Goal: Obtain resource: Download file/media

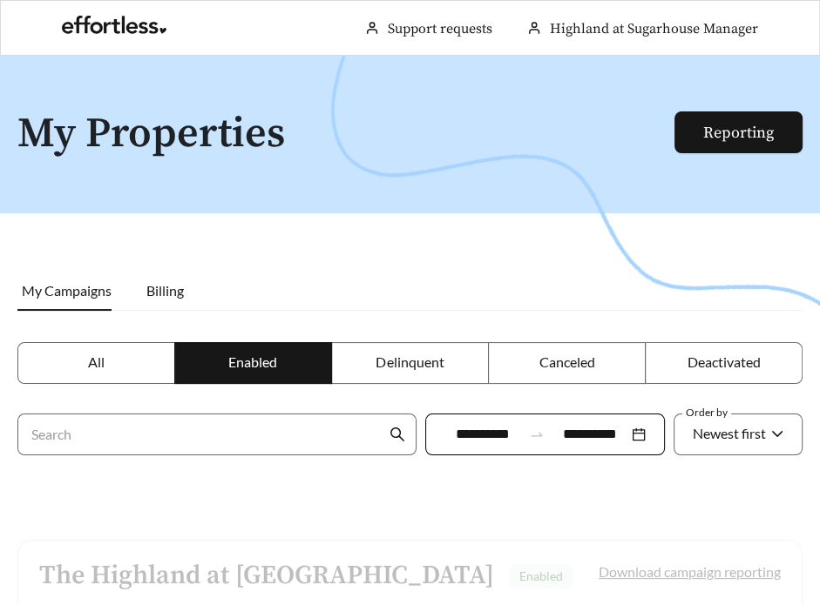
click at [698, 231] on div at bounding box center [410, 358] width 820 height 605
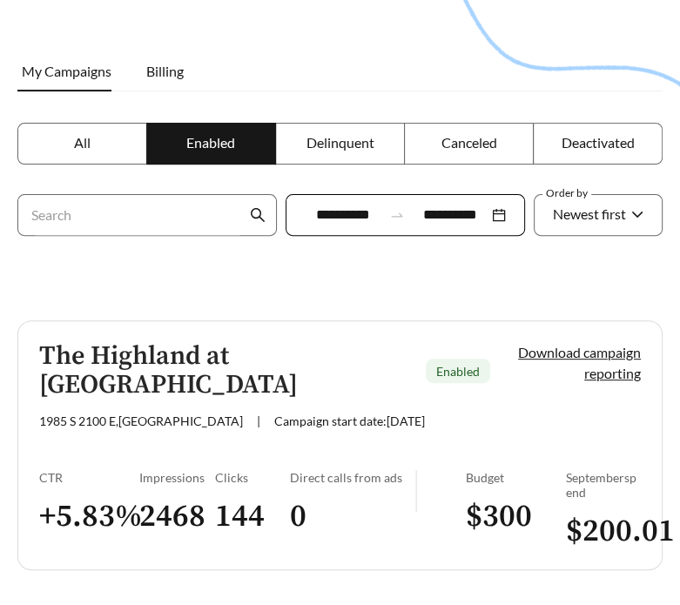
scroll to position [246, 0]
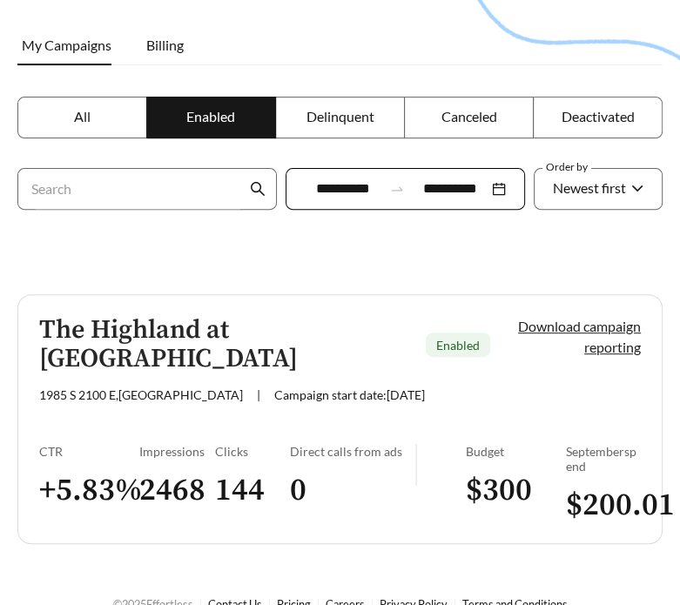
click at [604, 352] on link "Download campaign reporting" at bounding box center [579, 336] width 123 height 37
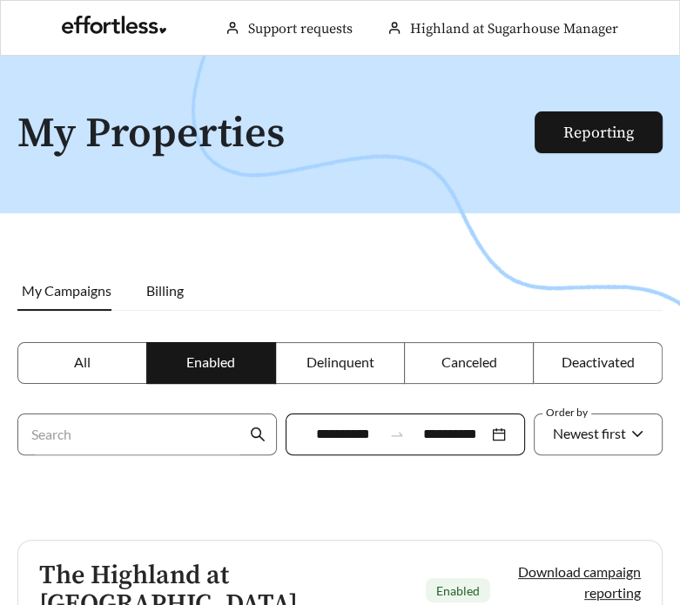
scroll to position [246, 0]
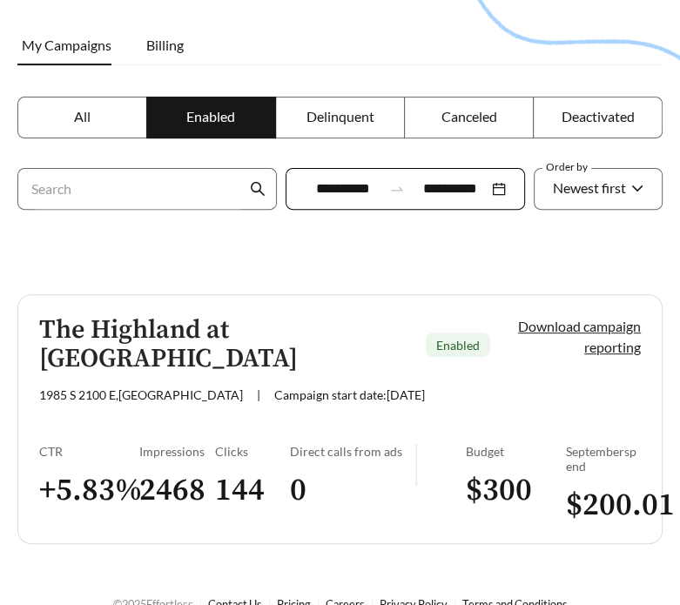
click at [602, 323] on link "Download campaign reporting" at bounding box center [579, 336] width 123 height 37
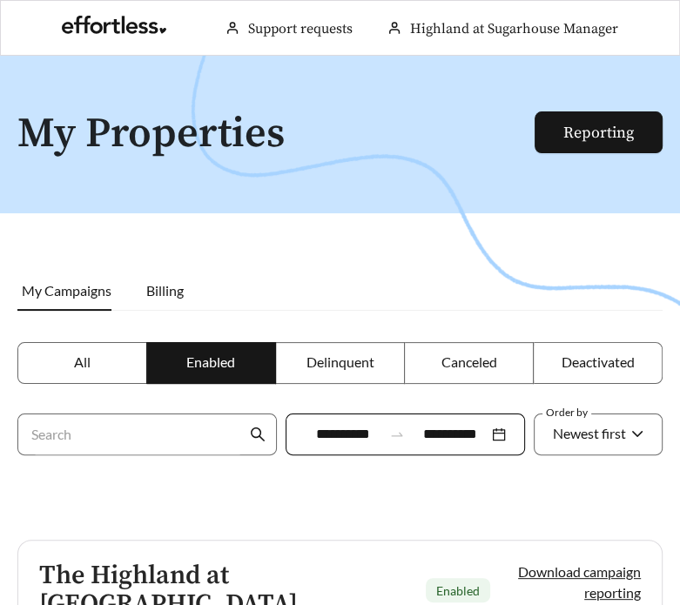
scroll to position [246, 0]
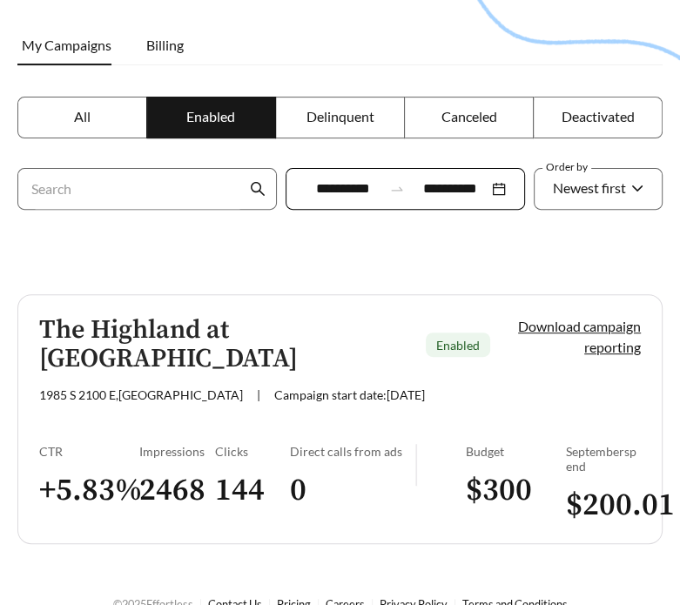
click at [219, 444] on div "Clicks" at bounding box center [252, 451] width 75 height 15
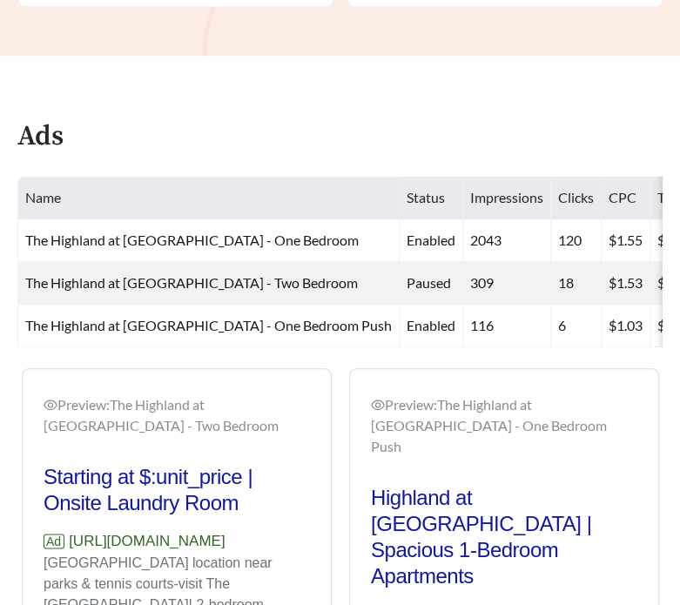
scroll to position [890, 0]
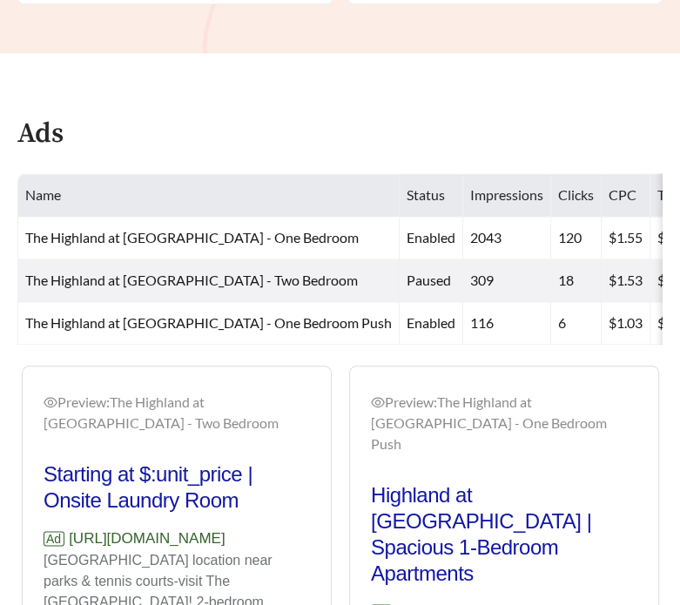
click at [621, 303] on main "**********" at bounding box center [340, 4] width 680 height 1676
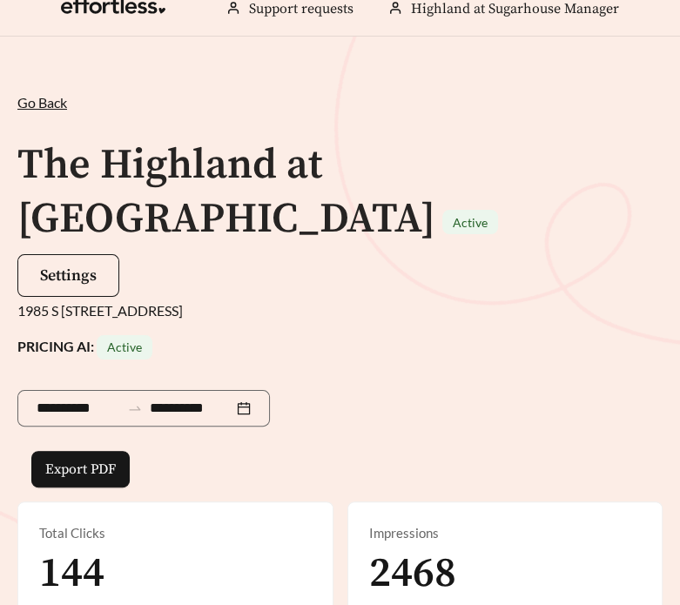
scroll to position [0, 0]
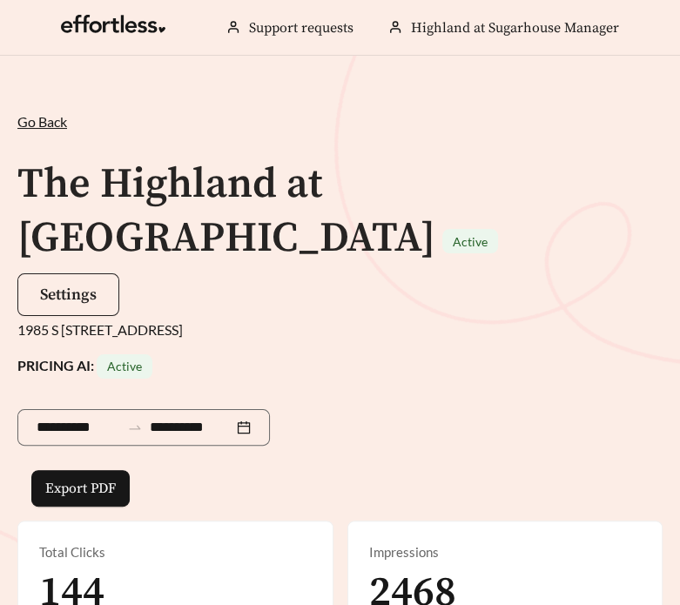
click at [86, 285] on span "Settings" at bounding box center [68, 295] width 57 height 20
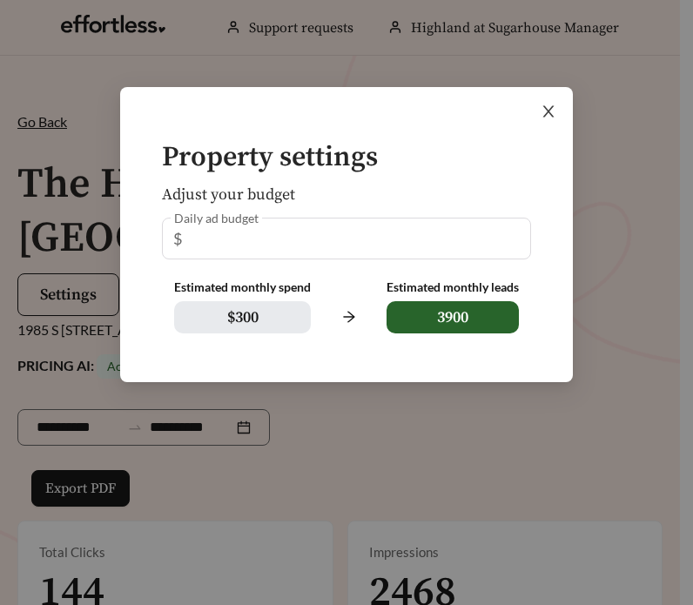
click at [552, 110] on icon "close" at bounding box center [549, 112] width 16 height 16
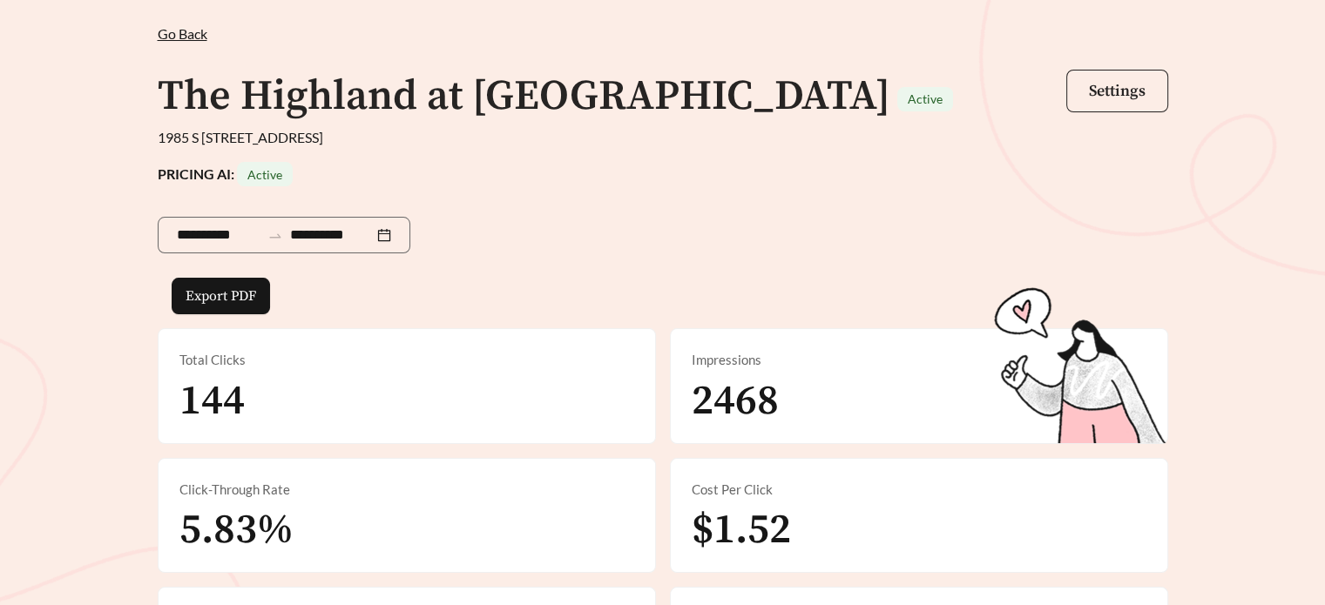
scroll to position [81, 0]
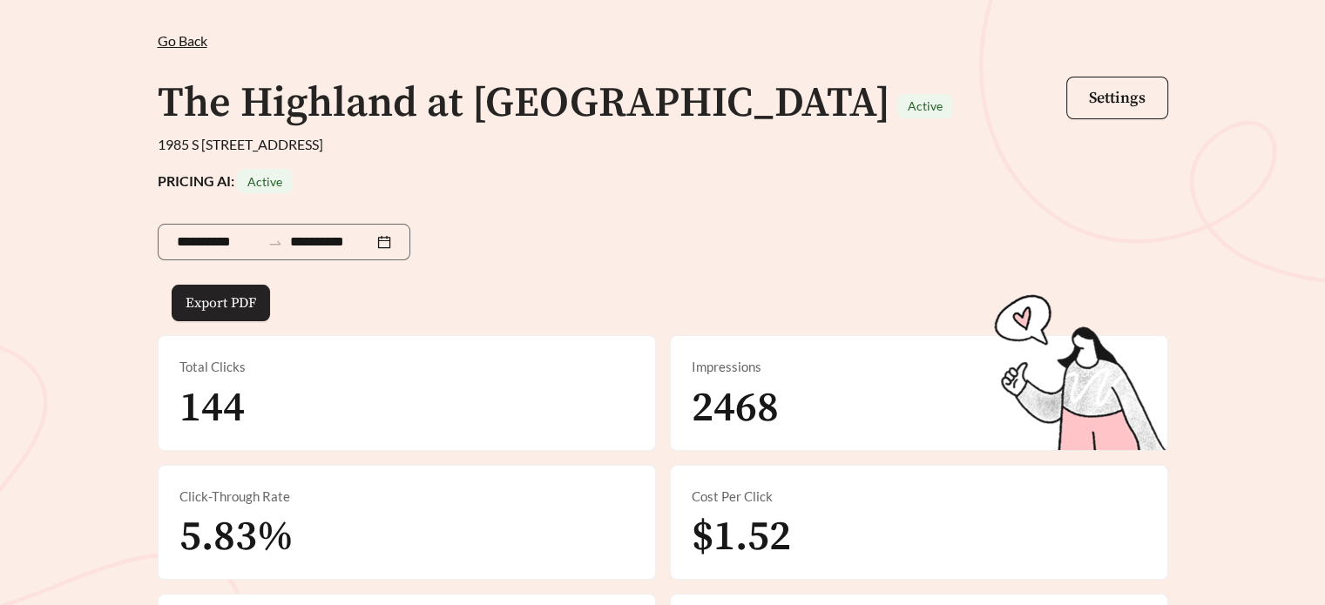
click at [240, 306] on span "Export PDF" at bounding box center [221, 303] width 71 height 21
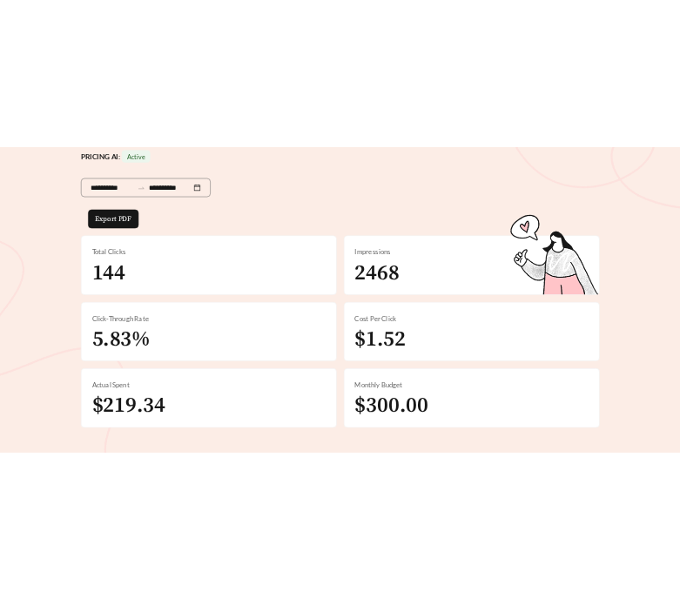
scroll to position [0, 0]
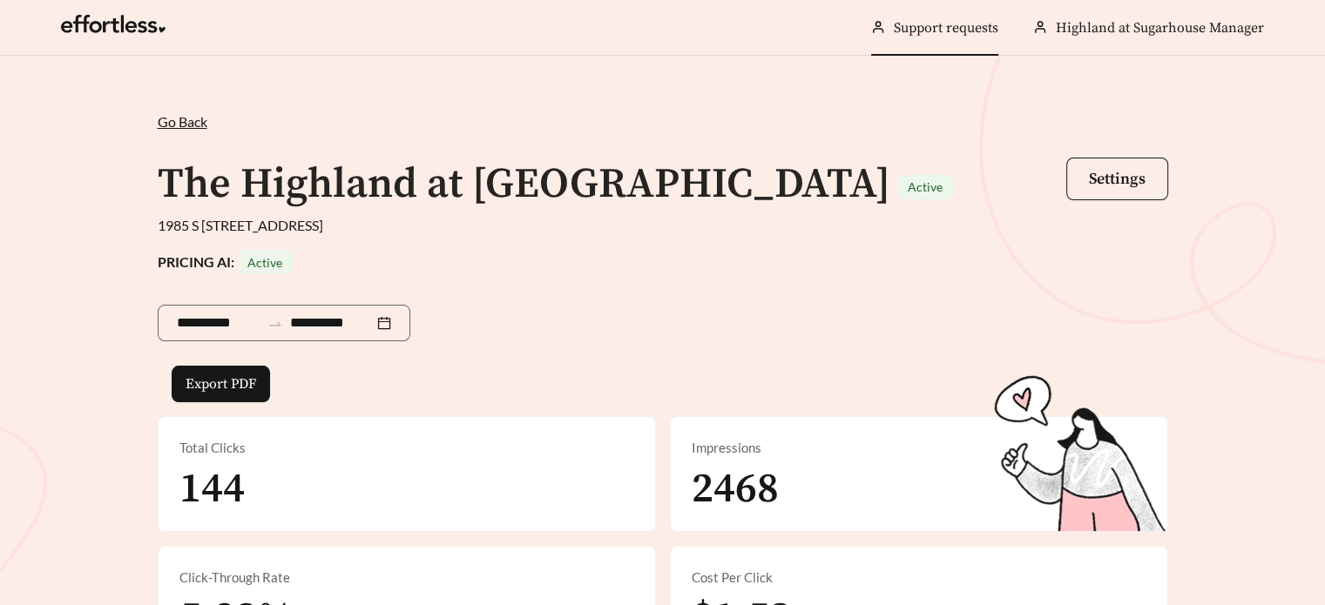
click at [968, 19] on link "Support requests" at bounding box center [946, 27] width 105 height 17
click at [959, 33] on link "Support requests" at bounding box center [946, 27] width 105 height 17
click at [1129, 177] on span "Settings" at bounding box center [1117, 179] width 57 height 20
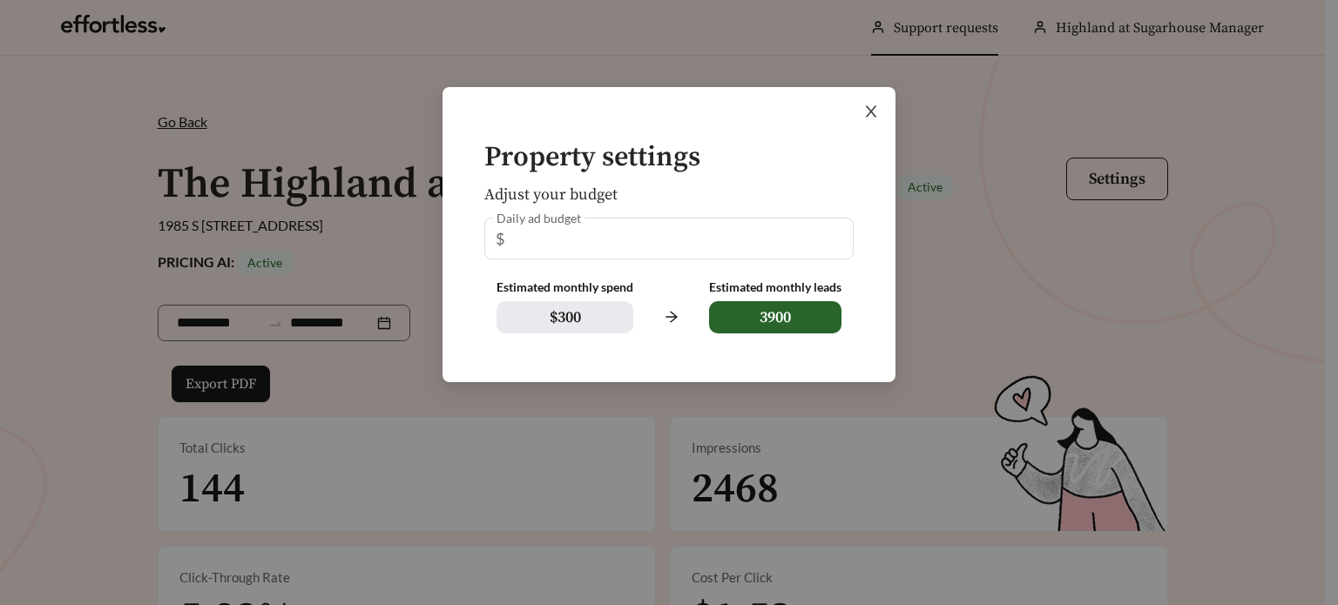
click at [867, 111] on icon "close" at bounding box center [871, 112] width 16 height 16
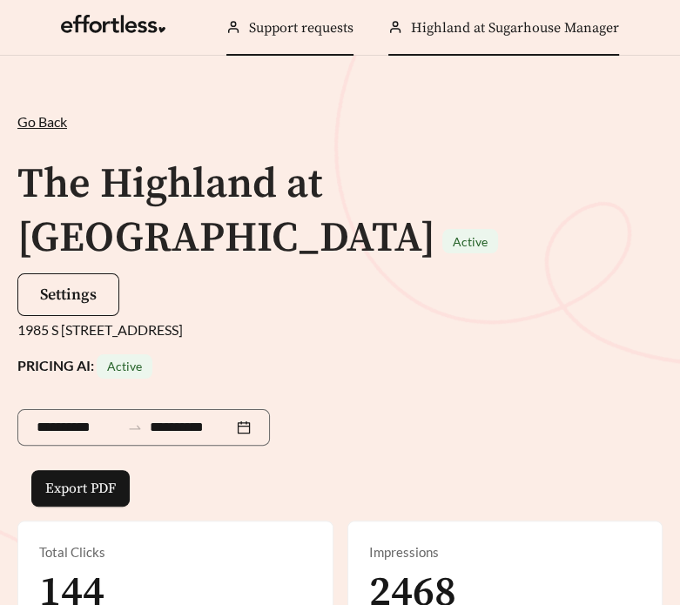
click at [531, 44] on div "Highland at Sugarhouse Manager" at bounding box center [503, 28] width 231 height 56
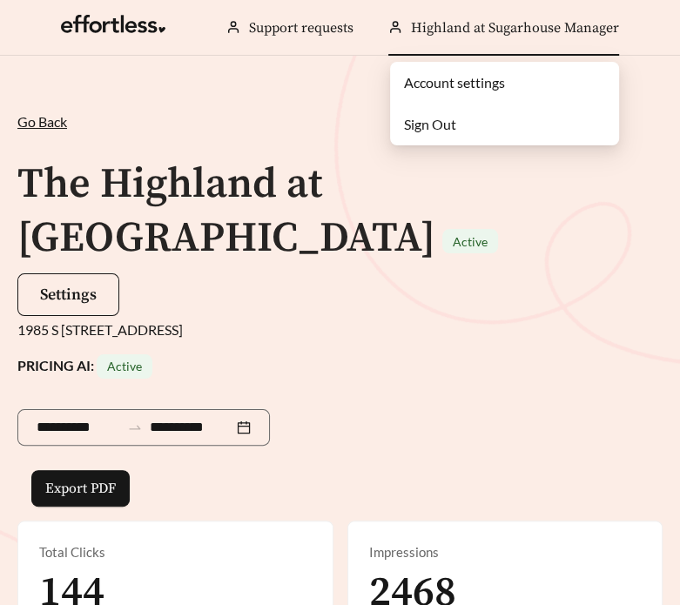
click at [326, 239] on div "The Highland at [GEOGRAPHIC_DATA] Active Settings" at bounding box center [339, 236] width 645 height 165
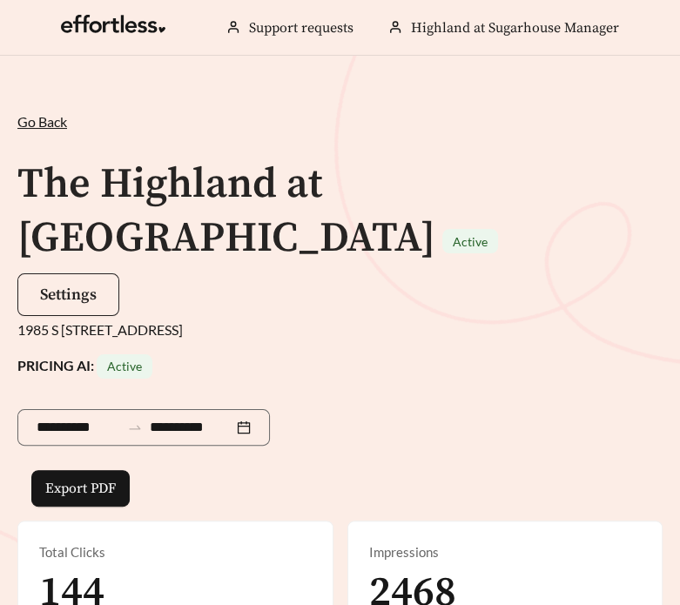
click at [66, 273] on button "Settings" at bounding box center [68, 294] width 102 height 43
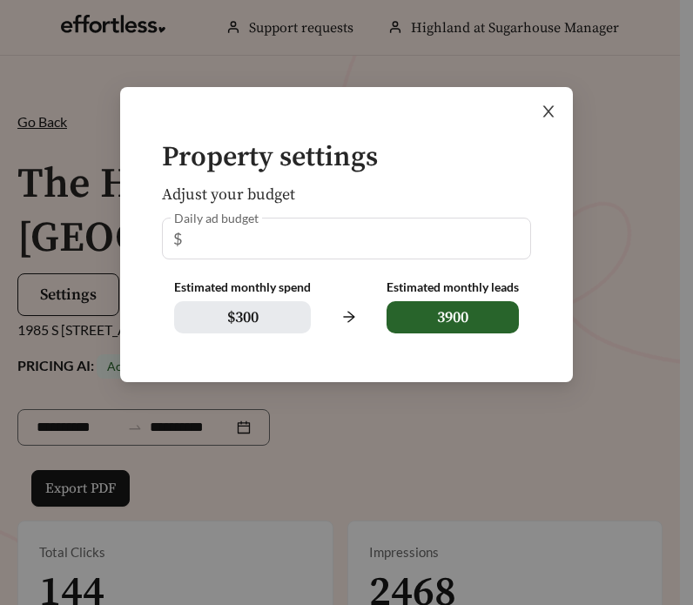
click at [568, 107] on span "Close" at bounding box center [548, 111] width 49 height 49
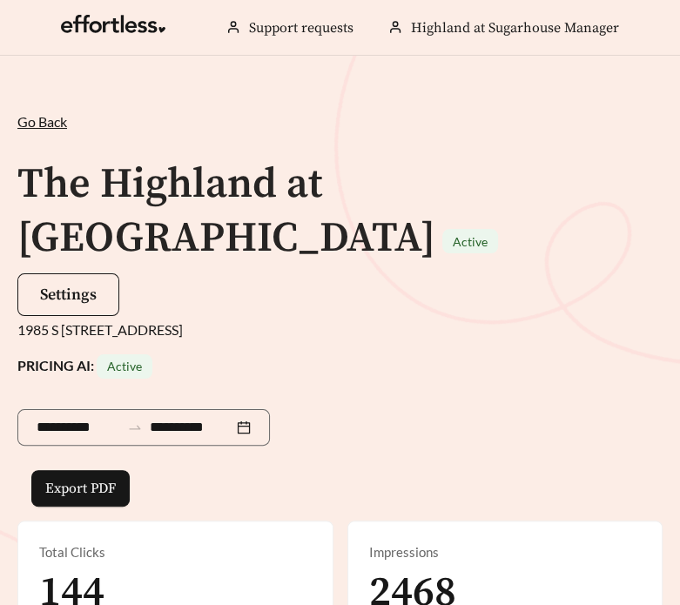
click at [42, 129] on span "Go Back" at bounding box center [42, 121] width 50 height 17
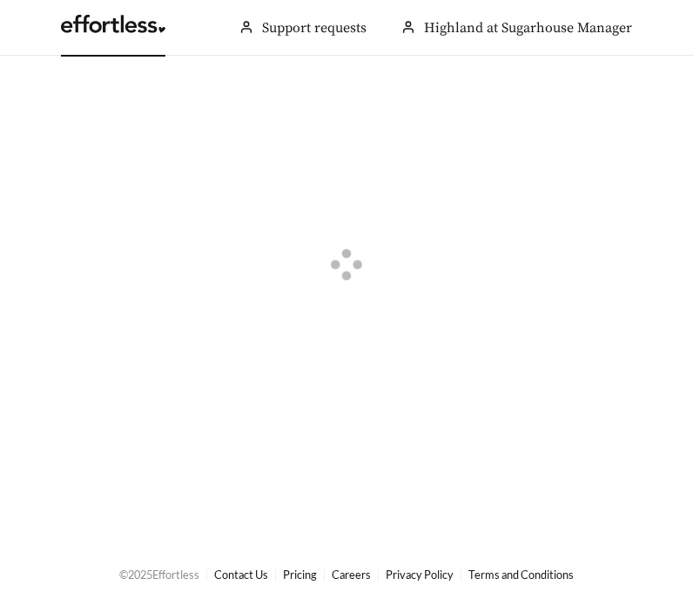
click at [147, 25] on link at bounding box center [113, 28] width 105 height 17
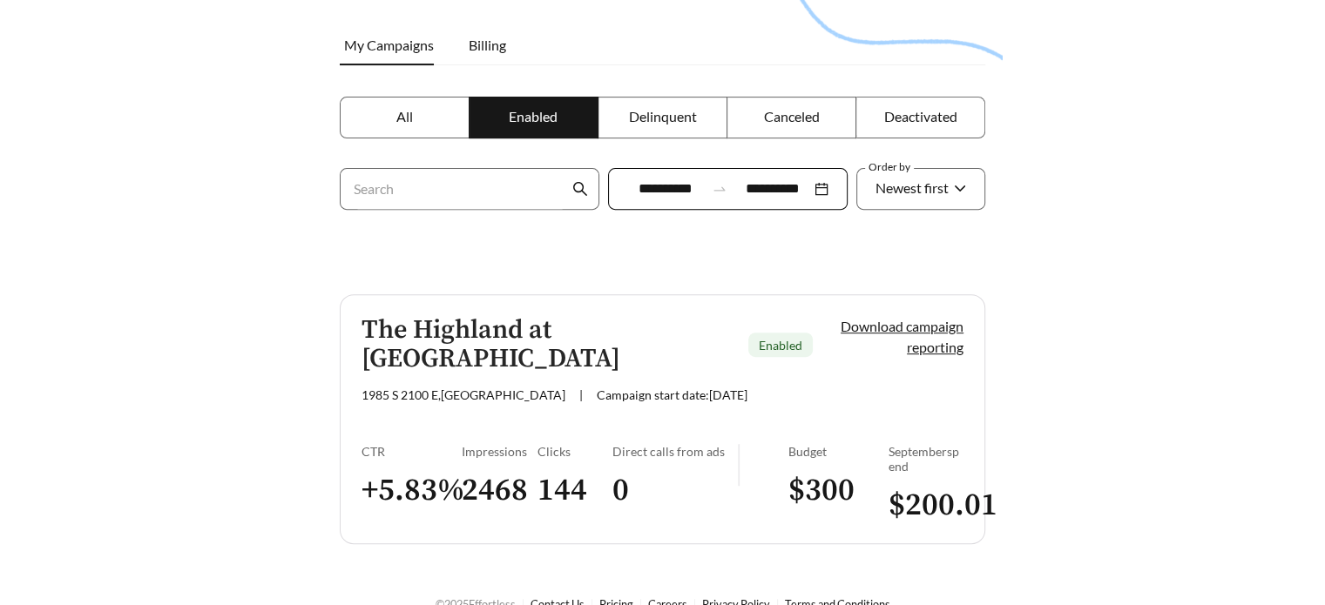
scroll to position [174, 0]
